Goal: Find specific page/section: Find specific page/section

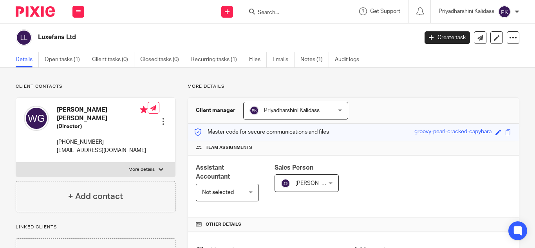
click at [276, 9] on form at bounding box center [298, 12] width 83 height 10
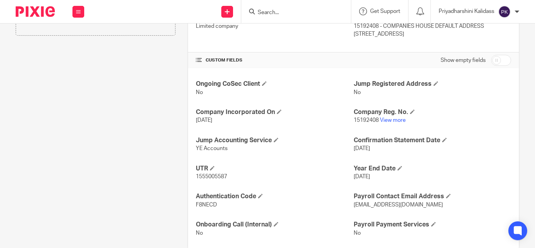
click at [261, 12] on input "Search" at bounding box center [292, 12] width 70 height 7
type input "3"
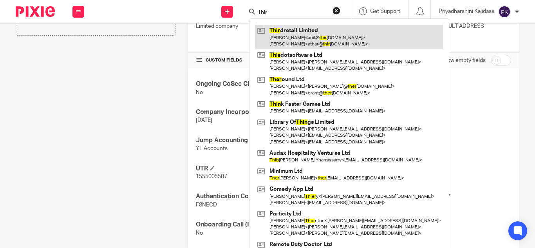
type input "Thir"
click at [291, 33] on link at bounding box center [349, 37] width 188 height 24
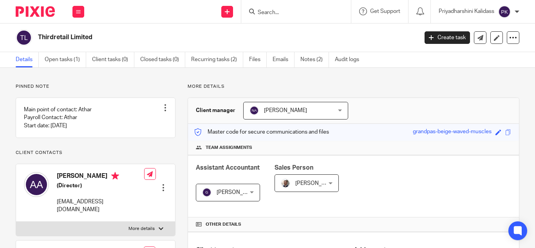
scroll to position [207, 0]
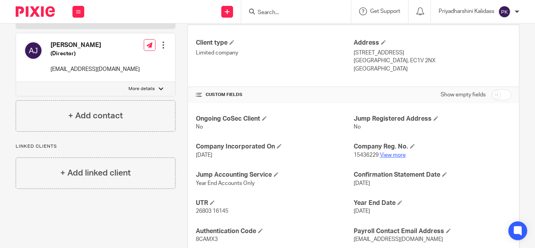
click at [385, 155] on link "View more" at bounding box center [393, 154] width 26 height 5
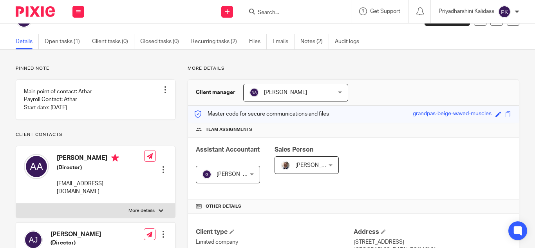
scroll to position [0, 0]
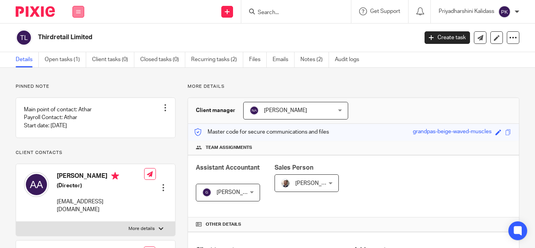
click at [78, 11] on icon at bounding box center [78, 11] width 5 height 5
click at [76, 36] on link "Work" at bounding box center [74, 36] width 13 height 5
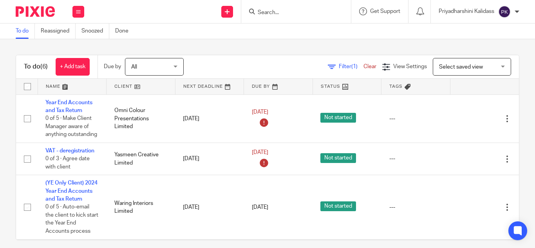
click at [272, 12] on input "Search" at bounding box center [292, 12] width 70 height 7
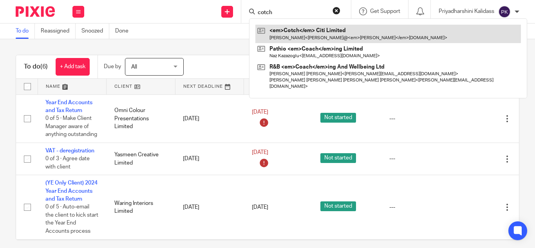
type input "cotch"
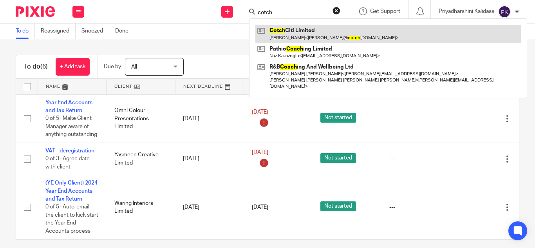
click at [279, 27] on link at bounding box center [387, 34] width 265 height 18
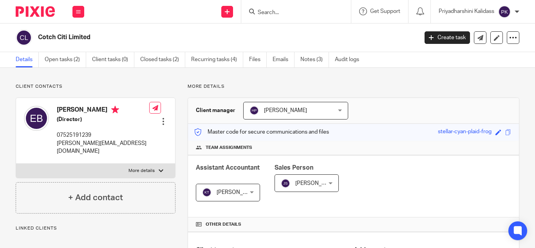
scroll to position [197, 0]
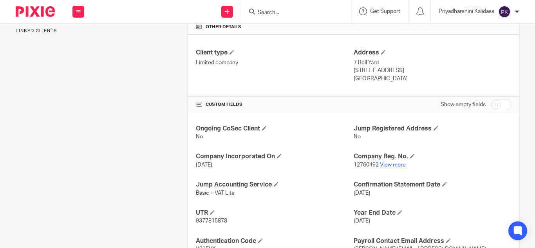
click at [381, 163] on link "View more" at bounding box center [393, 164] width 26 height 5
